Goal: Task Accomplishment & Management: Manage account settings

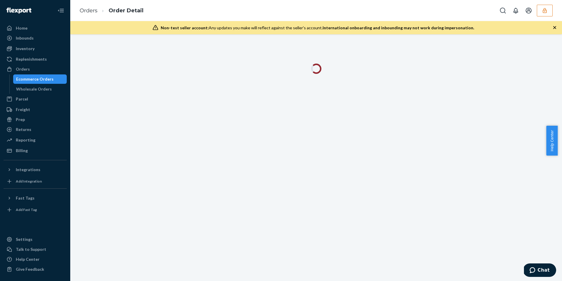
click at [542, 10] on icon "button" at bounding box center [545, 11] width 6 height 6
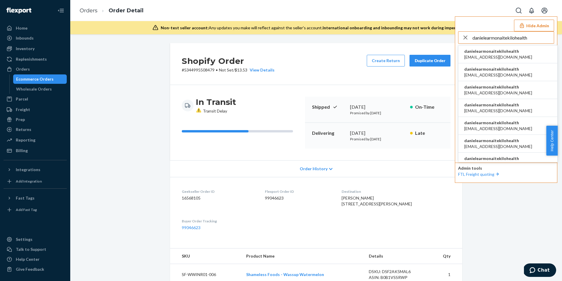
type input "danielearmonaitekilohealth"
click at [474, 54] on span "ac.enriquez98@gmail.com" at bounding box center [498, 57] width 68 height 6
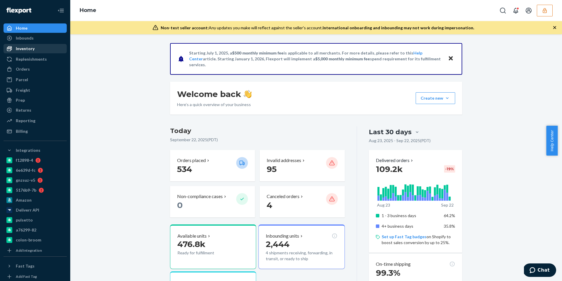
click at [22, 49] on div "Inventory" at bounding box center [25, 49] width 19 height 6
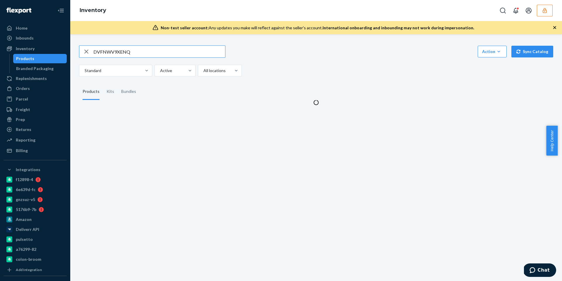
type input "DVFNWV9XENQ"
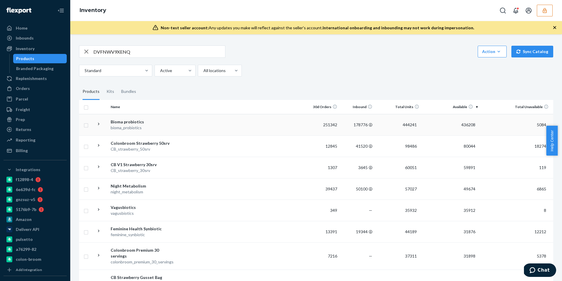
click at [142, 129] on div "bioma_probiotics" at bounding box center [141, 128] width 61 height 6
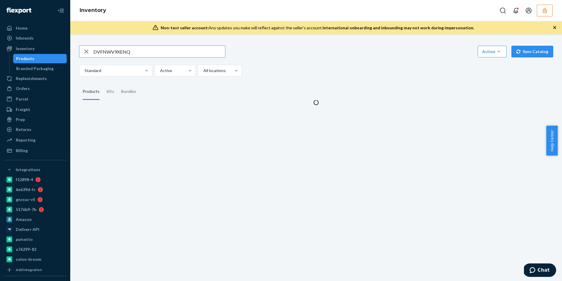
click at [138, 51] on input "DVFNWV9XENQ" at bounding box center [159, 52] width 132 height 12
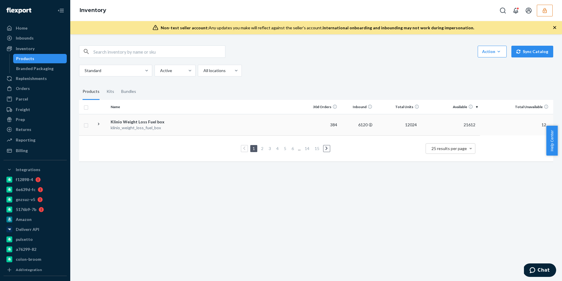
click at [135, 123] on div "Klinio Weight Loss Fuel box" at bounding box center [141, 122] width 61 height 6
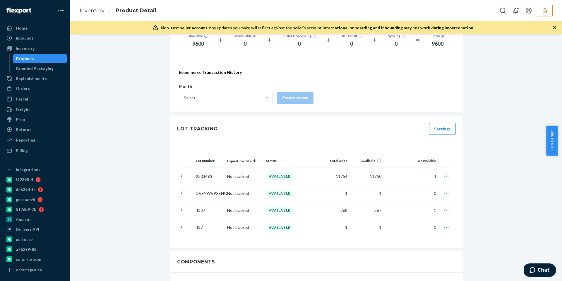
scroll to position [543, 0]
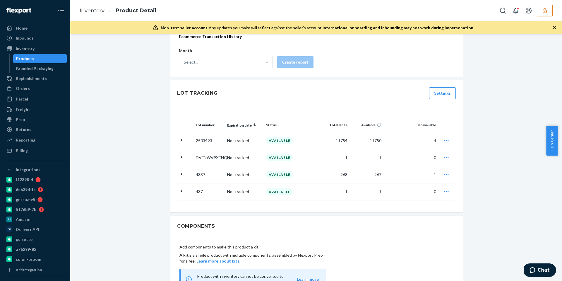
click at [444, 172] on icon "button" at bounding box center [447, 174] width 6 height 6
click at [419, 209] on span "Request removal" at bounding box center [415, 211] width 36 height 4
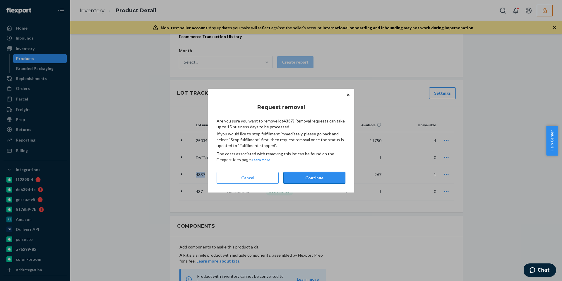
click at [324, 175] on button "Continue" at bounding box center [314, 178] width 62 height 12
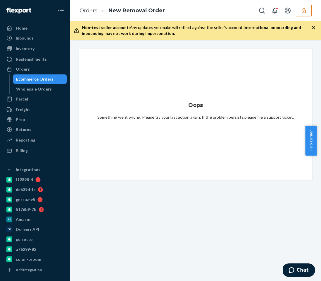
click at [256, 216] on div "Oops Something went wrong. Please try your last action again. If the problem pe…" at bounding box center [195, 160] width 251 height 241
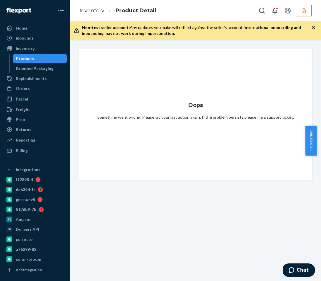
click at [90, 6] on ol "Inventory Product Detail" at bounding box center [118, 10] width 86 height 17
click at [93, 8] on link "Inventory" at bounding box center [92, 10] width 25 height 6
click at [43, 58] on div "Products" at bounding box center [40, 58] width 53 height 8
drag, startPoint x: 42, startPoint y: 59, endPoint x: 37, endPoint y: 54, distance: 7.1
click at [42, 59] on div "Products" at bounding box center [40, 58] width 53 height 8
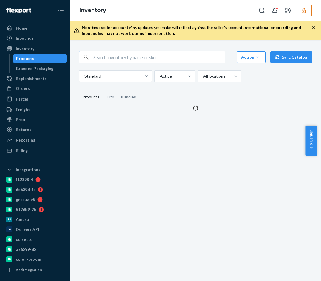
click at [111, 59] on input "text" at bounding box center [159, 57] width 132 height 12
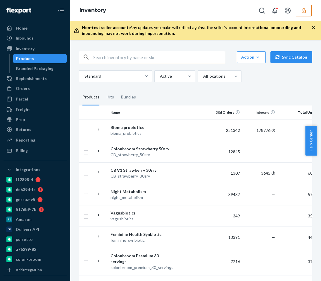
type input "4337"
click at [106, 56] on input "text" at bounding box center [159, 57] width 132 height 12
paste input "DVFNWV9XENQ"
type input "DVFNWV9XENQ"
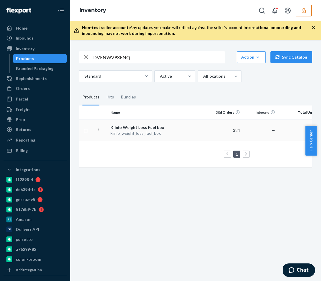
click at [132, 132] on div "klinio_weight_loss_fuel_box" at bounding box center [141, 133] width 61 height 6
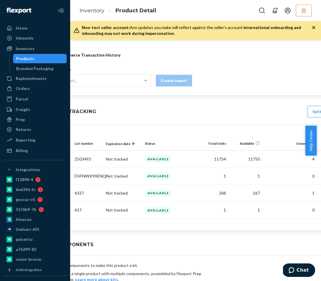
scroll to position [530, 55]
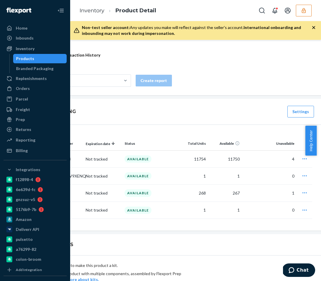
click at [302, 191] on icon "button" at bounding box center [305, 193] width 6 height 6
click at [273, 229] on span "Request removal" at bounding box center [273, 229] width 36 height 4
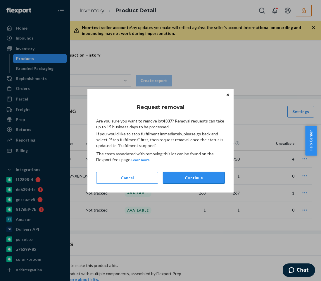
click at [193, 177] on button "Continue" at bounding box center [194, 178] width 62 height 12
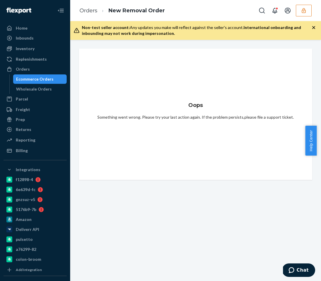
drag, startPoint x: 206, startPoint y: 184, endPoint x: 208, endPoint y: 201, distance: 16.5
click at [206, 185] on div "Oops Something went wrong. Please try your last action again. If the problem pe…" at bounding box center [195, 160] width 251 height 241
